Goal: Check status: Check status

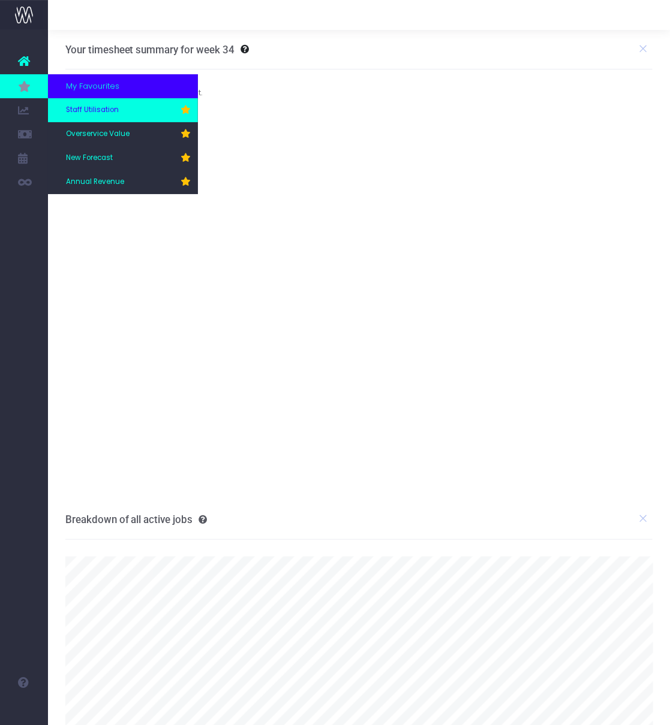
click at [111, 111] on span "Staff Utilisation" at bounding box center [92, 110] width 53 height 11
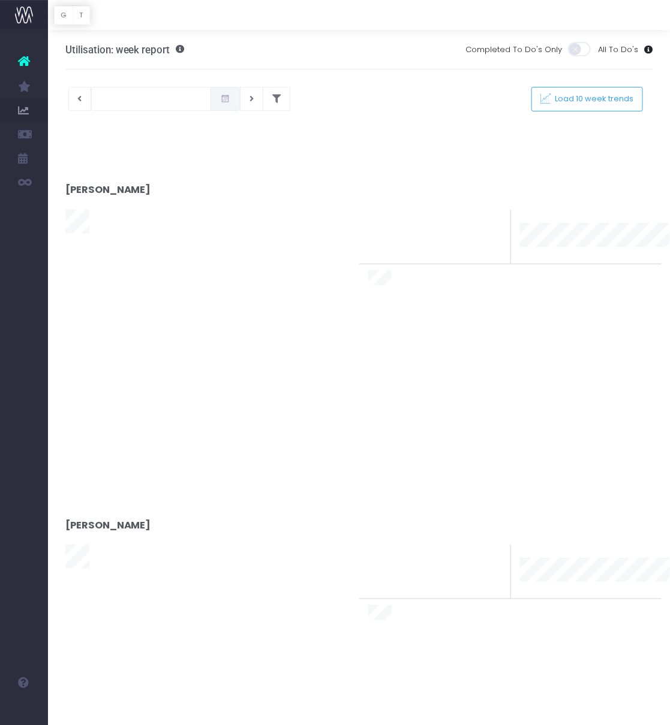
type input "[DATE]"
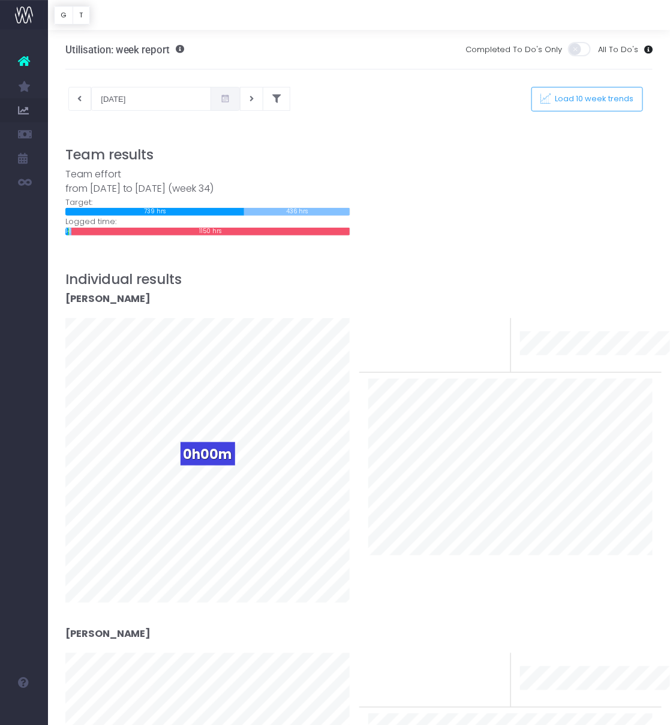
click at [279, 89] on div "[DATE] This week Load 10 week trends" at bounding box center [358, 99] width 605 height 24
click at [263, 94] on button at bounding box center [277, 99] width 28 height 24
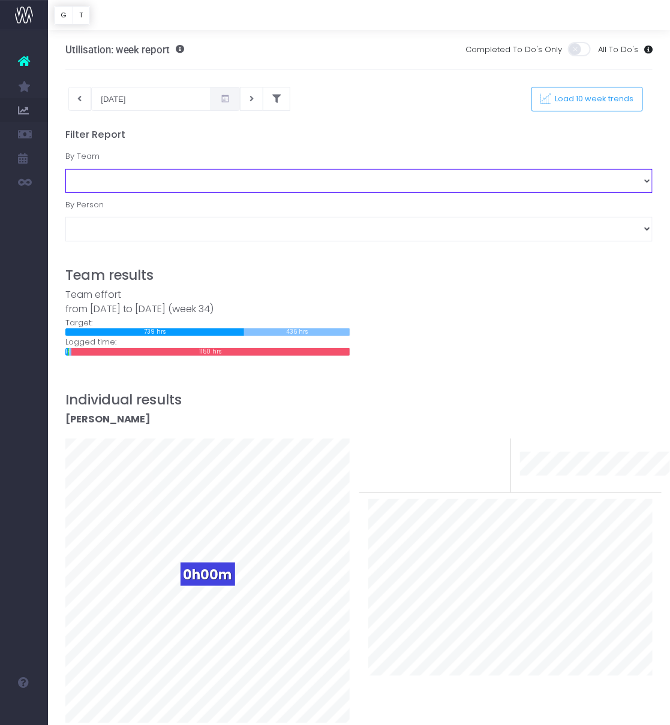
click at [150, 182] on select "Business Administration Creative Strategy and Production Development Film Marke…" at bounding box center [358, 181] width 587 height 24
select select "Project Management"
click at [65, 169] on select "Business Administration Creative Strategy and Production Development Film Marke…" at bounding box center [358, 181] width 587 height 24
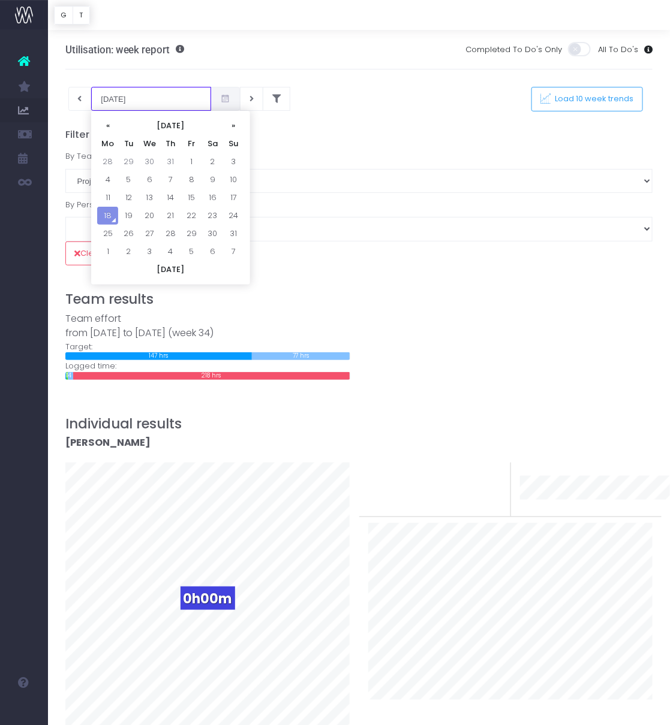
click at [140, 109] on input "[DATE]" at bounding box center [151, 99] width 120 height 24
click at [106, 193] on td "11" at bounding box center [107, 198] width 21 height 18
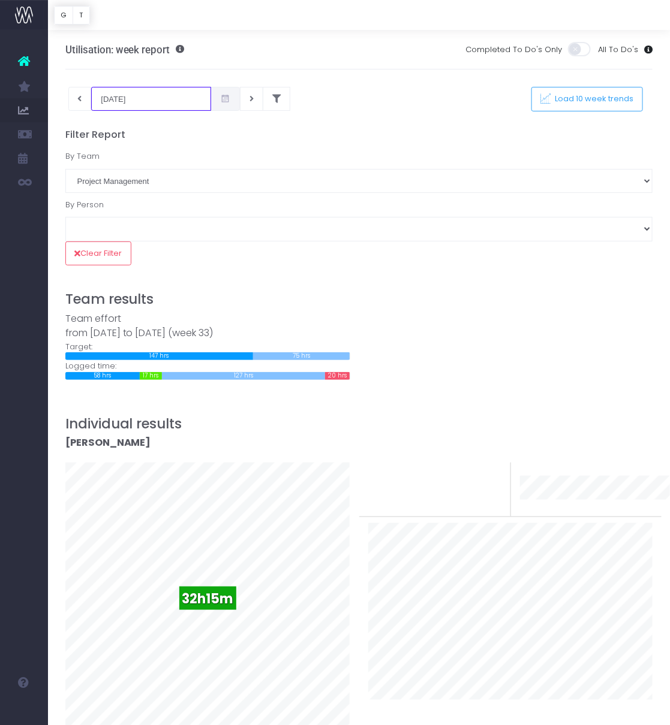
click at [147, 103] on input "[DATE]" at bounding box center [151, 99] width 120 height 24
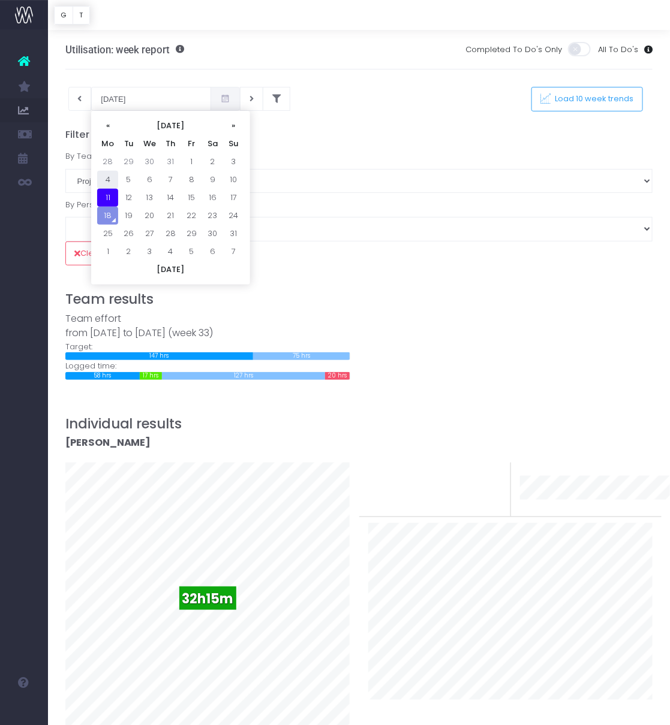
click at [109, 172] on td "4" at bounding box center [107, 180] width 21 height 18
type input "[DATE]"
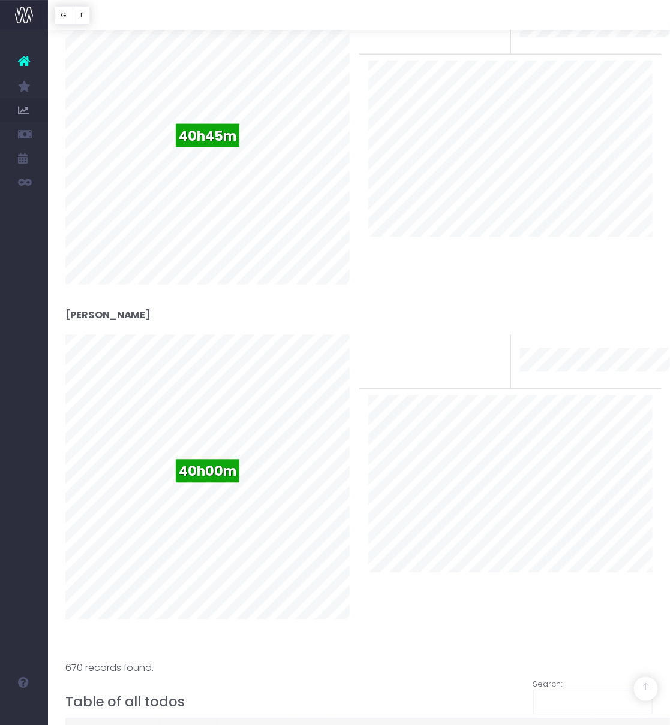
scroll to position [1808, 0]
